Goal: Transaction & Acquisition: Subscribe to service/newsletter

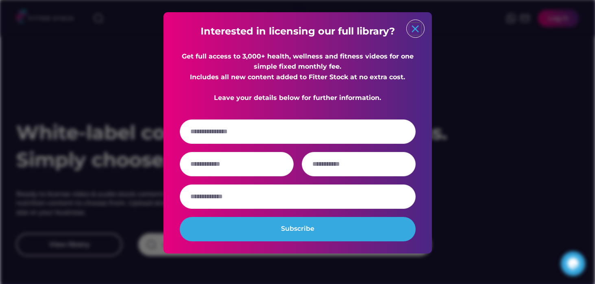
click at [413, 31] on text "close" at bounding box center [415, 29] width 12 height 12
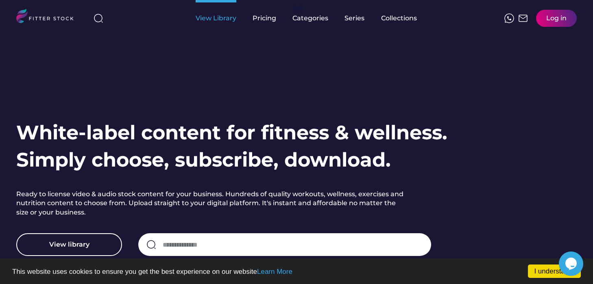
click at [227, 20] on div "View Library" at bounding box center [216, 18] width 41 height 9
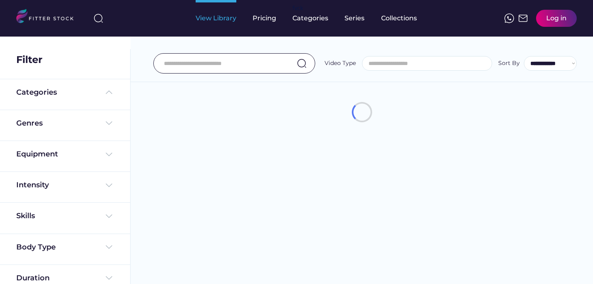
select select
select select "**********"
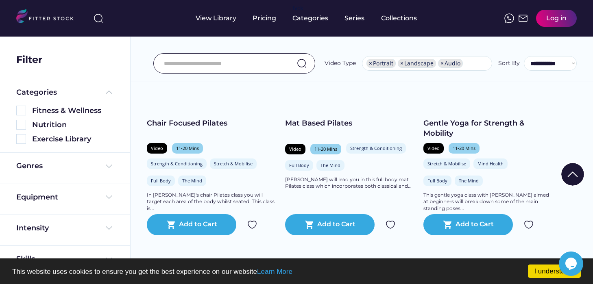
scroll to position [188, 0]
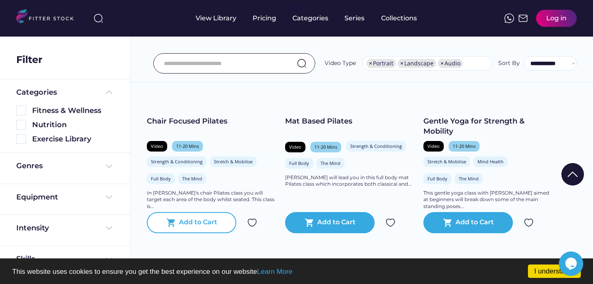
click at [190, 228] on div "Add to Cart" at bounding box center [198, 223] width 38 height 10
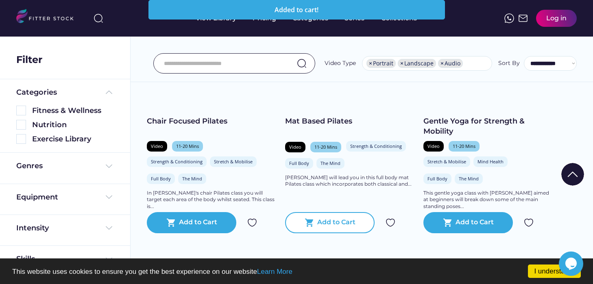
click at [337, 227] on div "Add to Cart" at bounding box center [336, 223] width 38 height 10
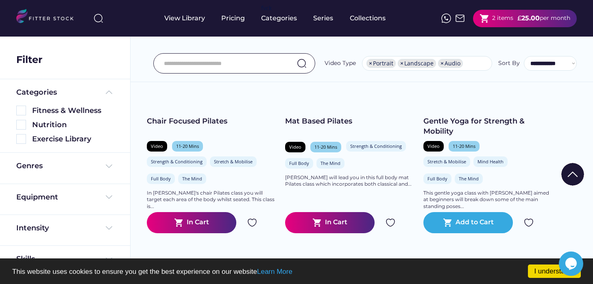
click at [517, 18] on div "£" at bounding box center [519, 18] width 4 height 9
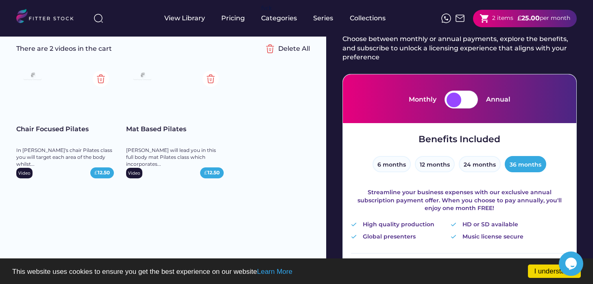
scroll to position [60, 0]
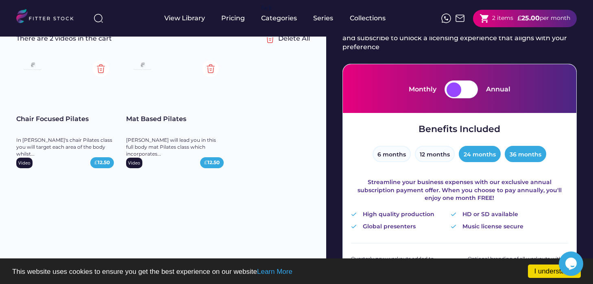
click at [473, 155] on button "24 months" at bounding box center [480, 154] width 42 height 16
click at [442, 157] on button "12 months" at bounding box center [435, 154] width 40 height 16
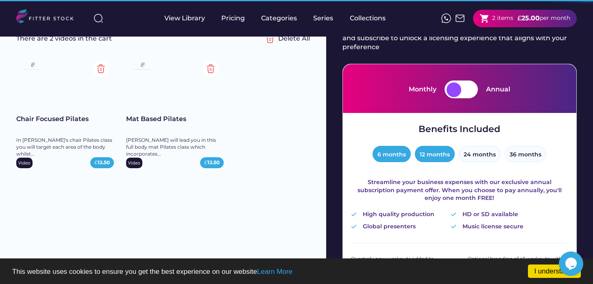
click at [386, 159] on button "6 months" at bounding box center [392, 154] width 38 height 16
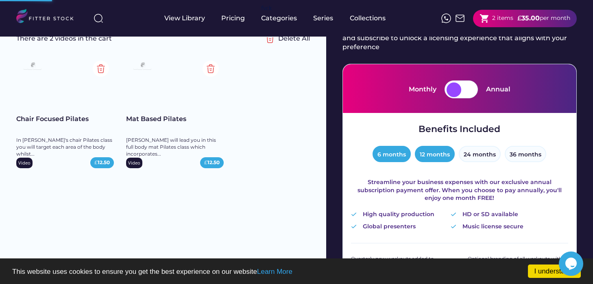
click at [431, 157] on button "12 months" at bounding box center [435, 154] width 40 height 16
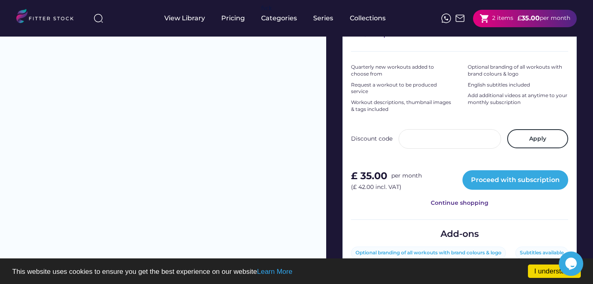
scroll to position [254, 0]
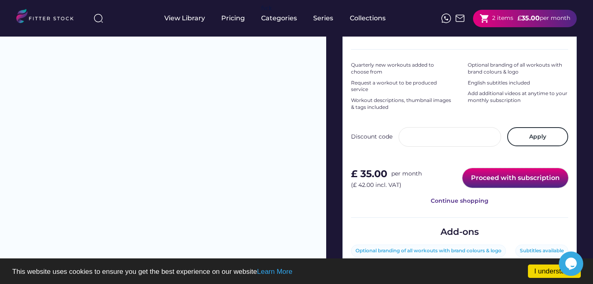
click at [508, 175] on button "Proceed with subscription" at bounding box center [516, 178] width 106 height 20
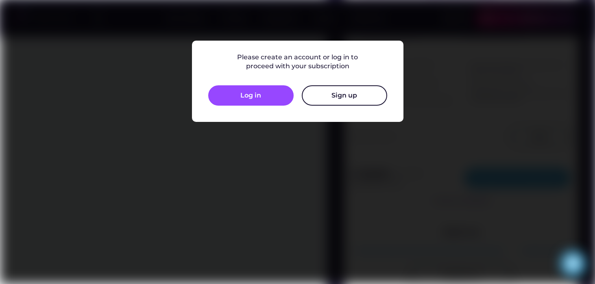
click at [336, 92] on button "Sign up" at bounding box center [344, 95] width 85 height 20
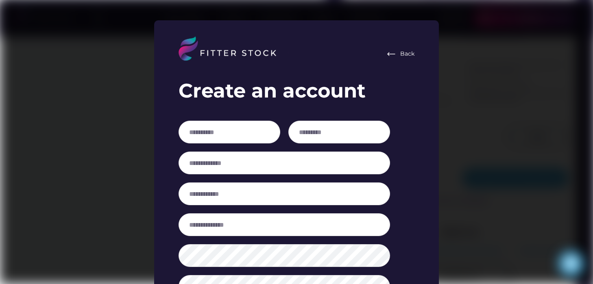
click at [207, 144] on div at bounding box center [285, 136] width 212 height 31
click at [209, 132] on input "input" at bounding box center [230, 132] width 102 height 23
type input "***"
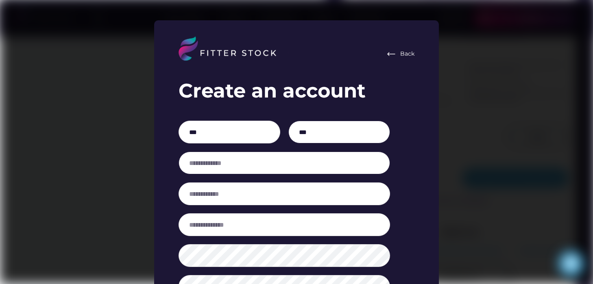
type input "***"
click at [194, 171] on input "email" at bounding box center [285, 163] width 212 height 23
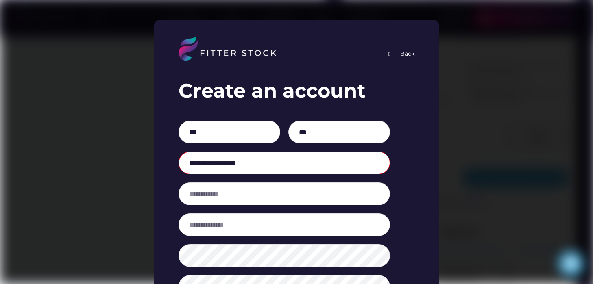
type input "**********"
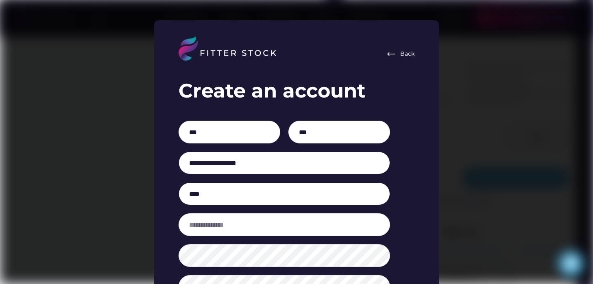
type input "****"
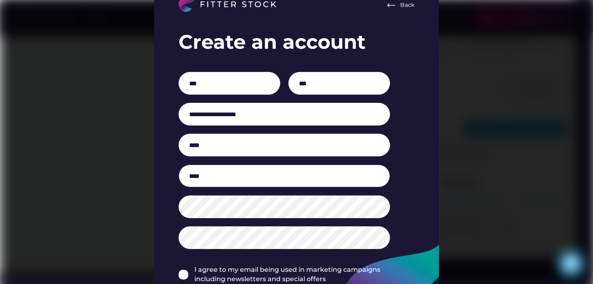
scroll to position [314, 0]
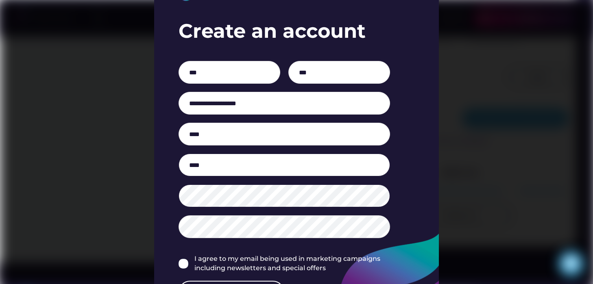
type input "****"
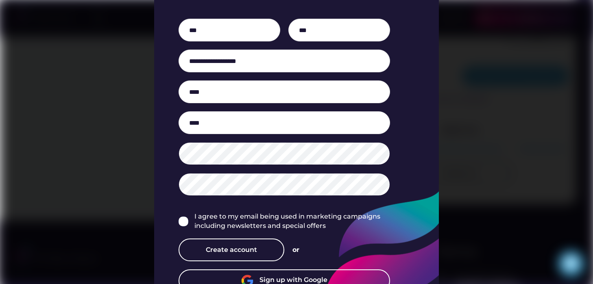
scroll to position [368, 0]
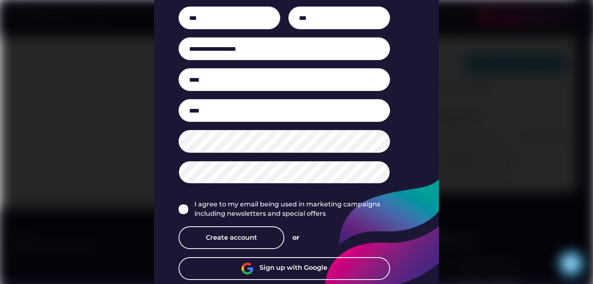
click at [184, 211] on img at bounding box center [184, 210] width 10 height 10
click at [183, 208] on img at bounding box center [184, 210] width 10 height 10
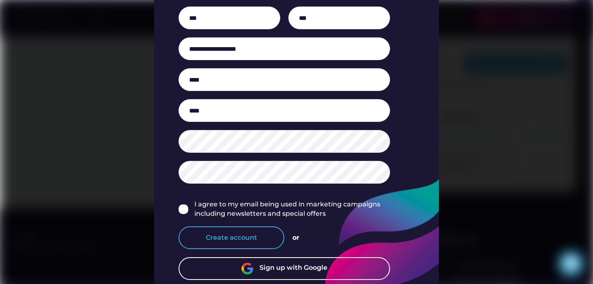
click at [224, 237] on button "Create account" at bounding box center [232, 238] width 106 height 23
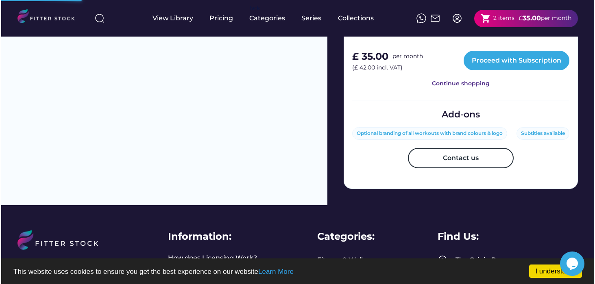
scroll to position [373, 0]
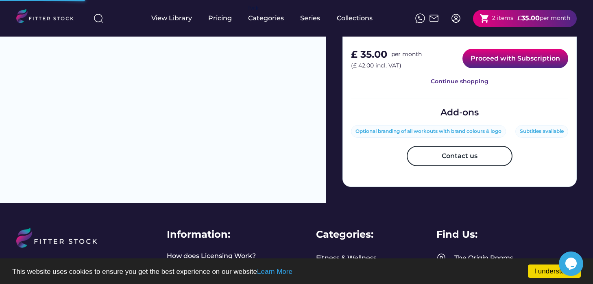
click at [501, 60] on button "Proceed with Subscription" at bounding box center [516, 59] width 106 height 20
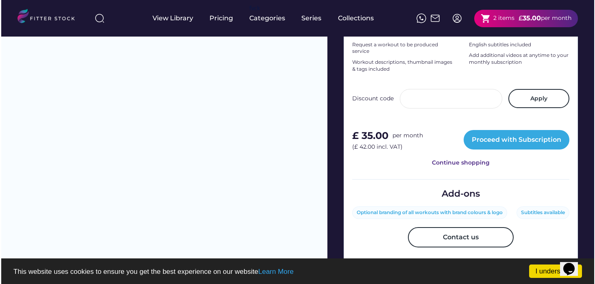
scroll to position [373, 0]
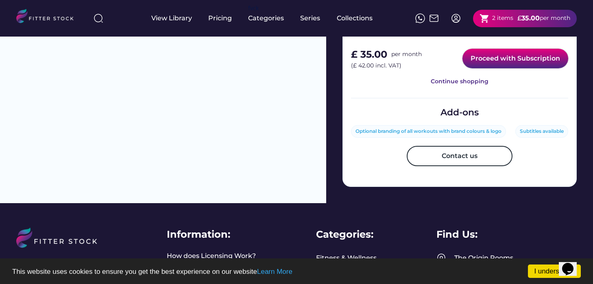
click at [511, 59] on button "Proceed with Subscription" at bounding box center [516, 59] width 106 height 20
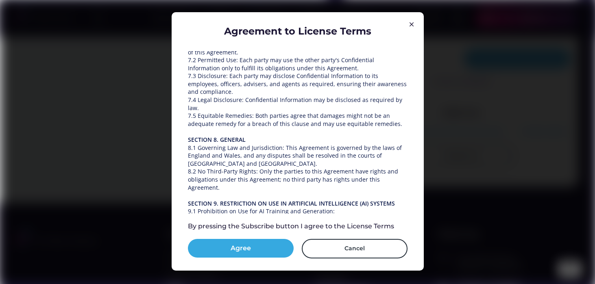
scroll to position [1167, 0]
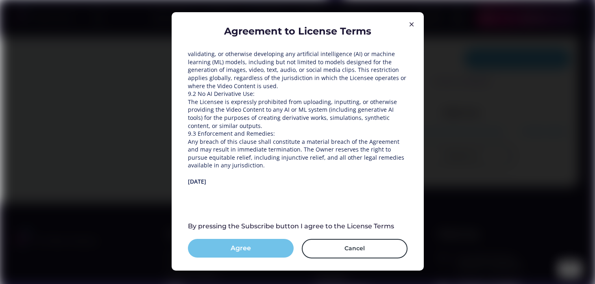
click at [242, 250] on button "Agree" at bounding box center [241, 248] width 106 height 19
click at [234, 250] on button "Subscribe" at bounding box center [241, 248] width 106 height 19
